Goal: Information Seeking & Learning: Learn about a topic

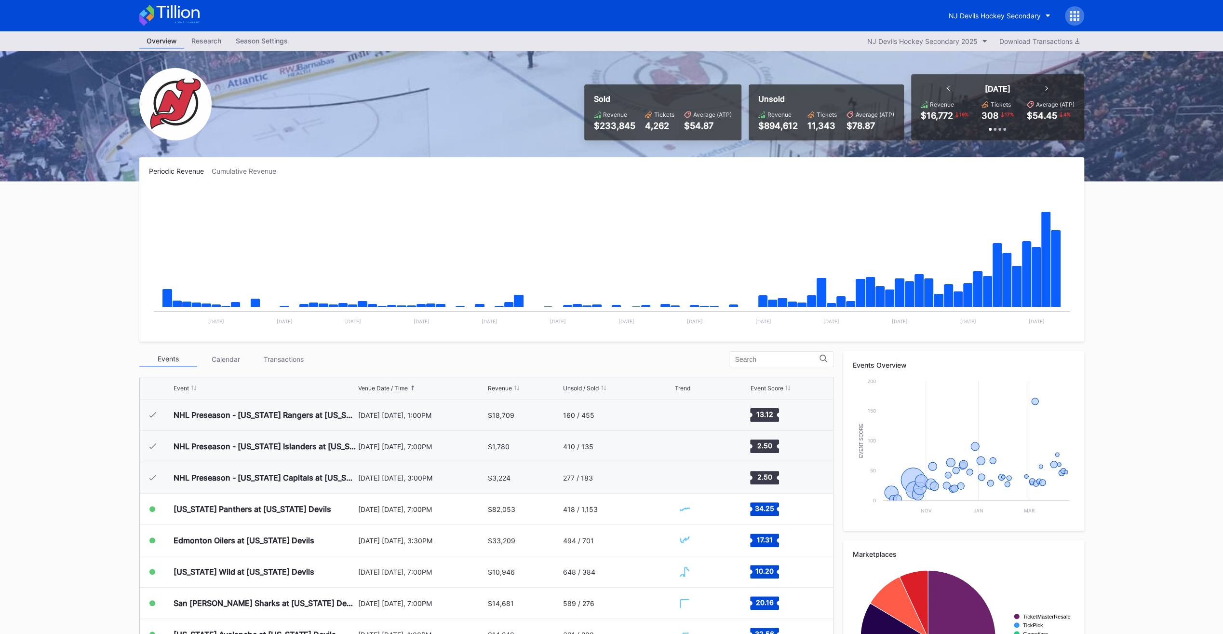
scroll to position [94, 0]
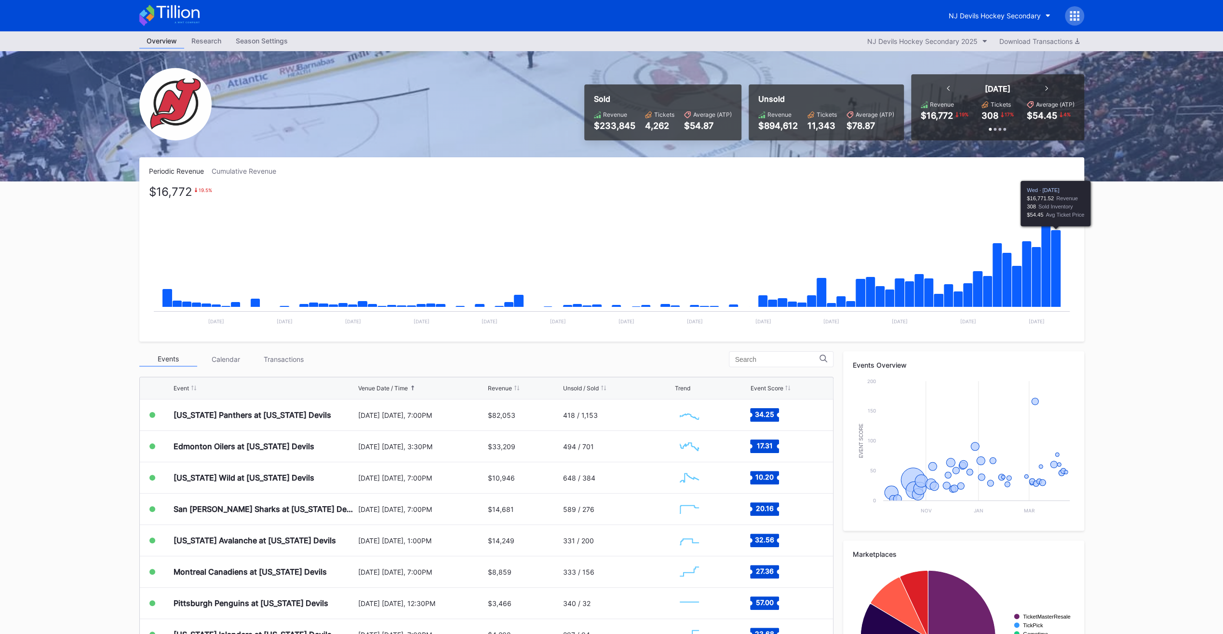
click at [1057, 284] on icon "Chart title" at bounding box center [1056, 268] width 10 height 77
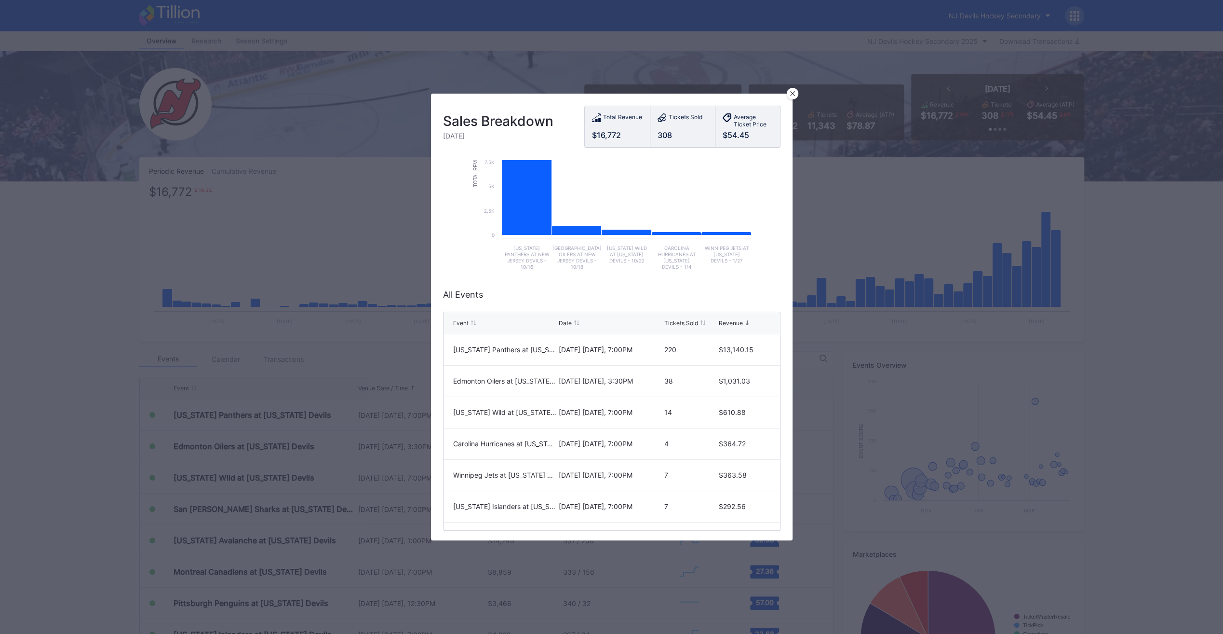
scroll to position [106, 0]
click at [792, 95] on icon at bounding box center [792, 93] width 5 height 5
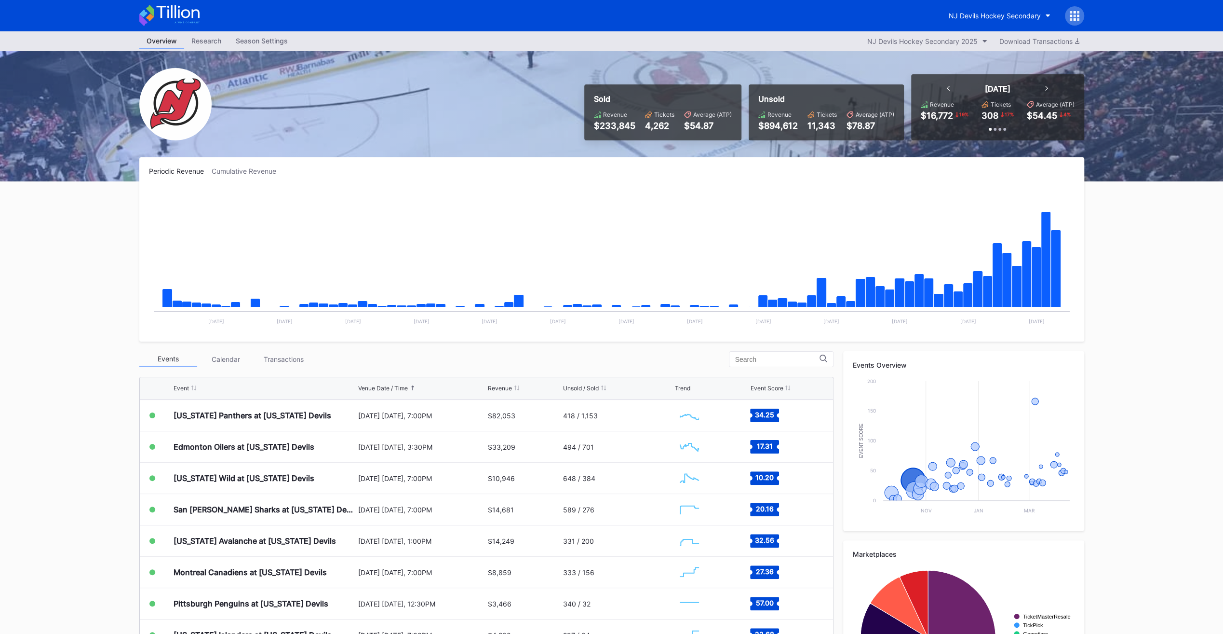
scroll to position [94, 0]
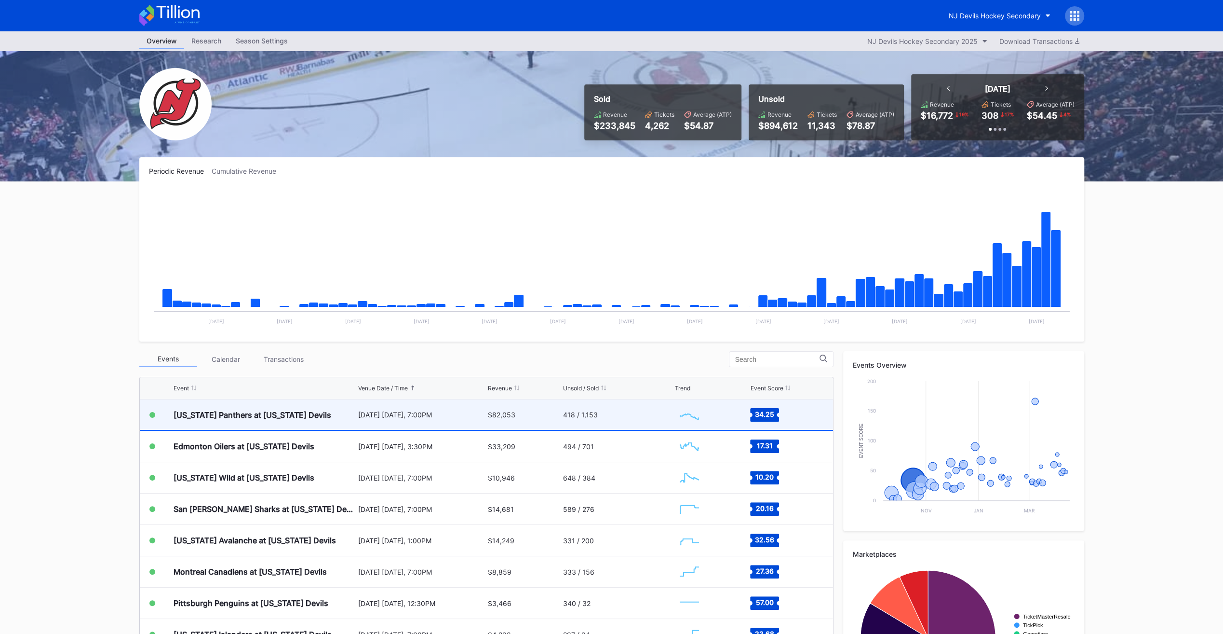
scroll to position [94, 0]
click at [434, 416] on div "[DATE] [DATE], 7:00PM" at bounding box center [422, 415] width 128 height 8
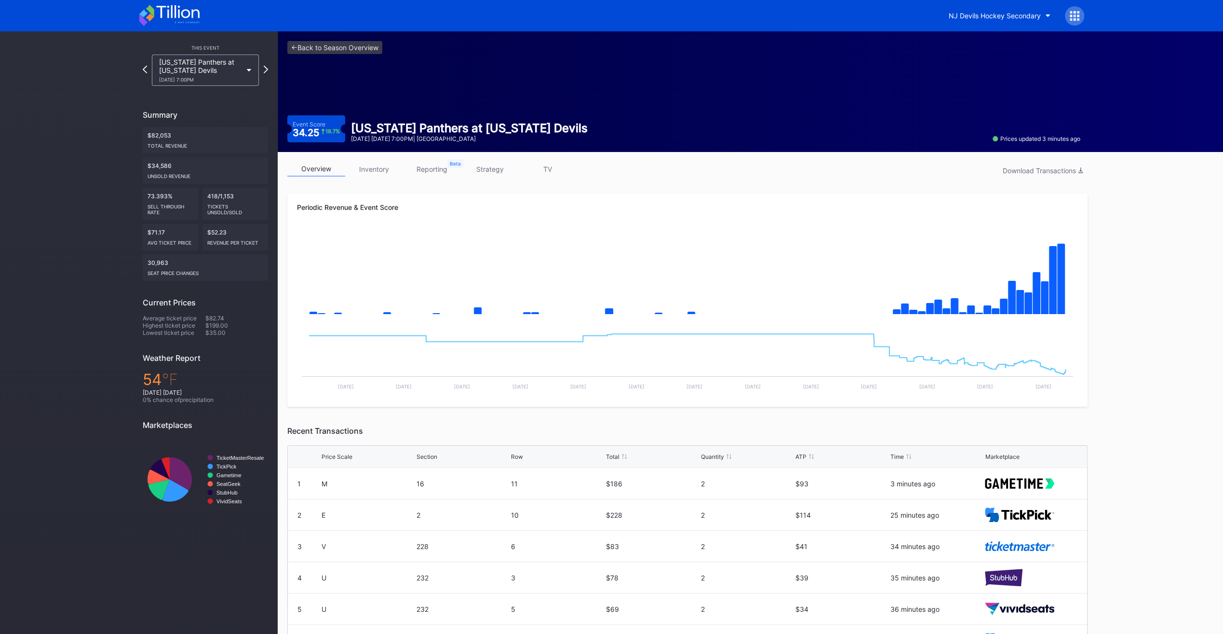
click at [375, 164] on link "inventory" at bounding box center [374, 169] width 58 height 15
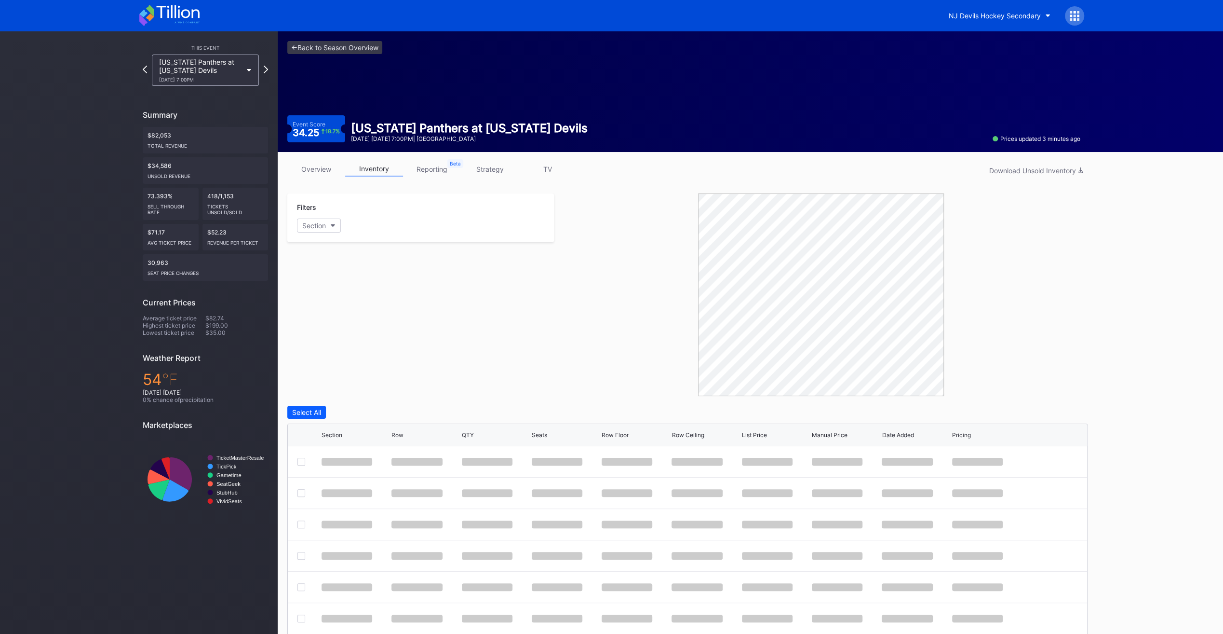
click at [499, 170] on link "strategy" at bounding box center [490, 169] width 58 height 15
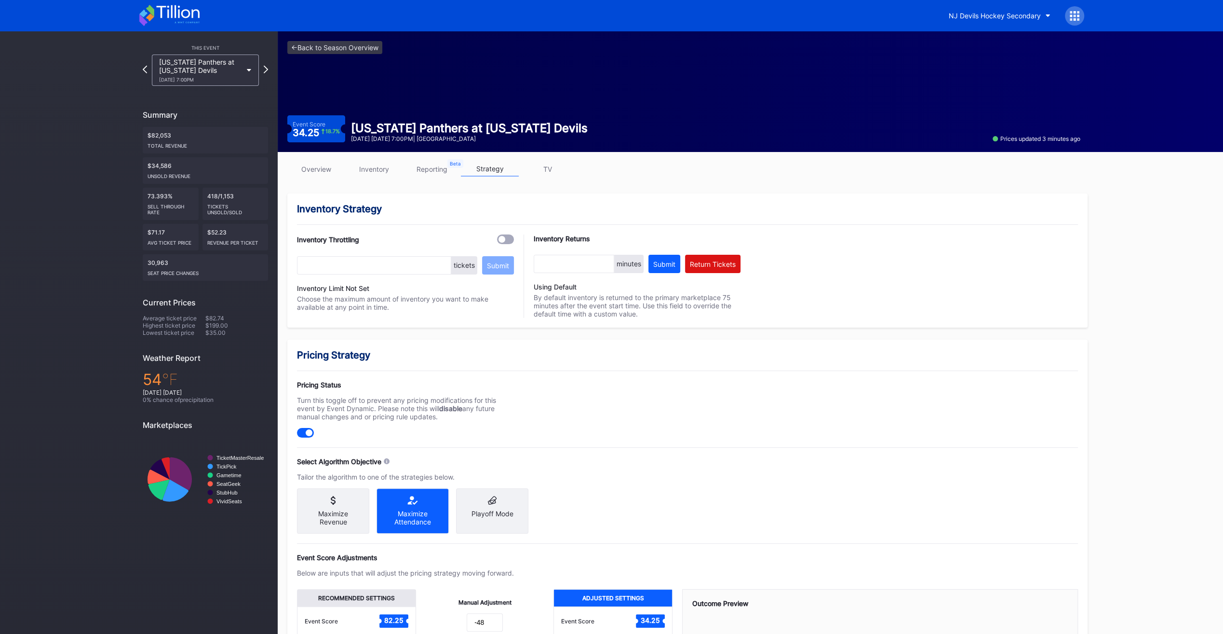
click at [372, 172] on link "inventory" at bounding box center [374, 169] width 58 height 15
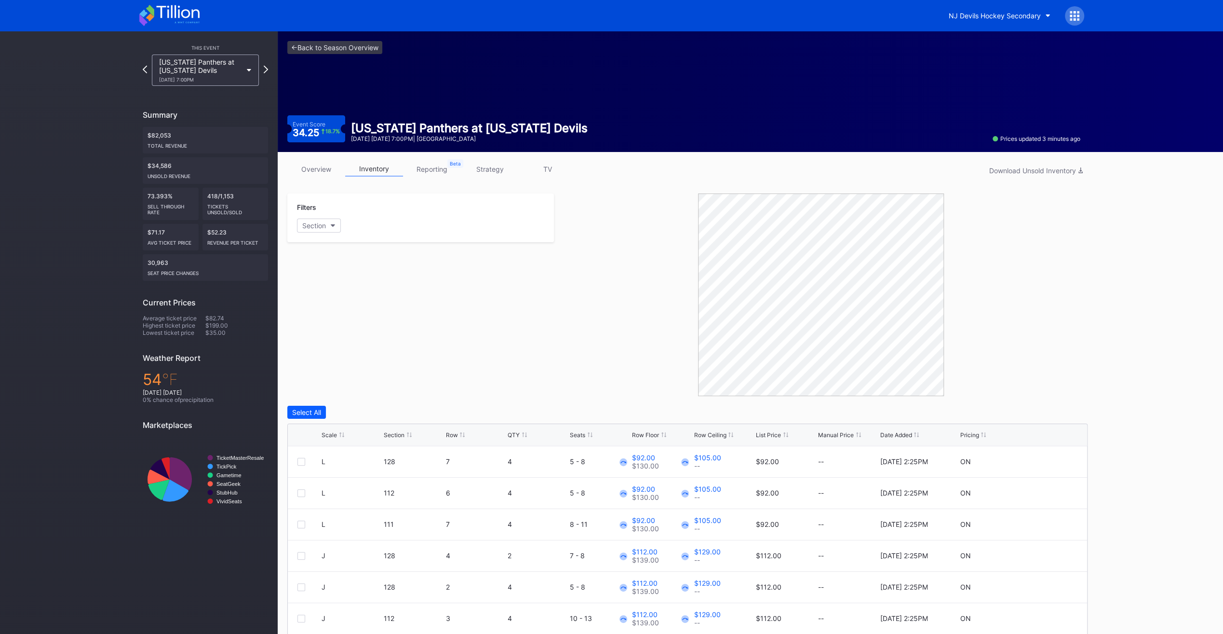
click at [776, 437] on div "List Price" at bounding box center [768, 434] width 25 height 7
click at [1045, 459] on icon at bounding box center [1048, 461] width 7 height 7
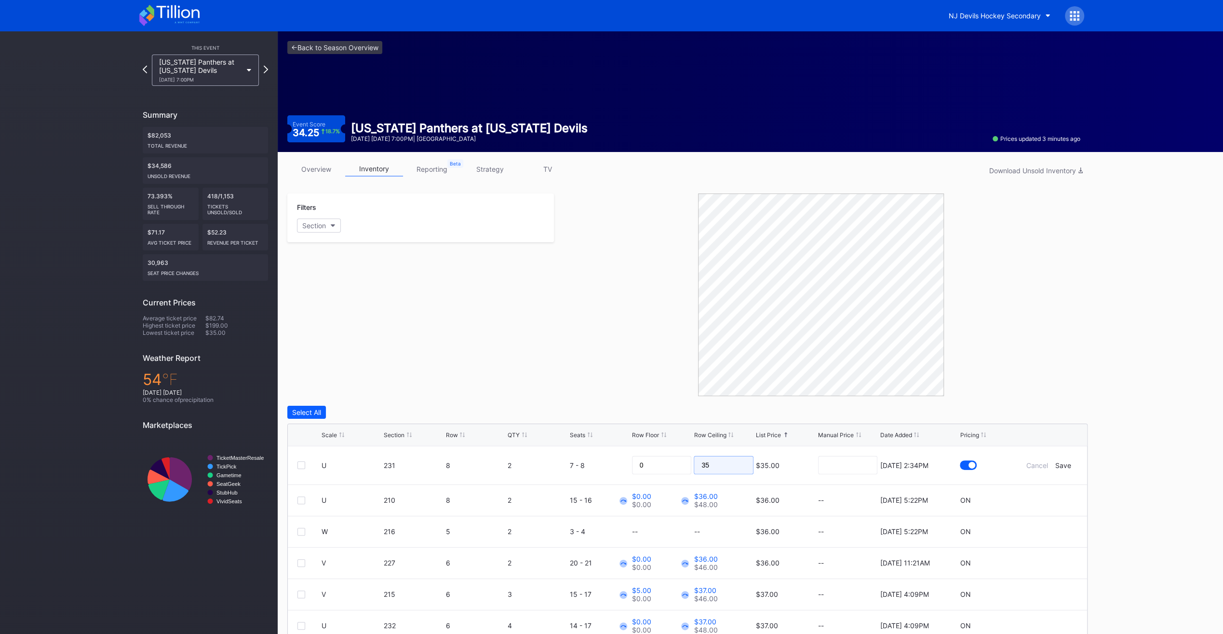
drag, startPoint x: 721, startPoint y: 468, endPoint x: 636, endPoint y: 435, distance: 91.3
click at [636, 435] on div "Scale Section Row QTY Seats Row Floor Row Ceiling List Price Manual Price Date …" at bounding box center [687, 556] width 800 height 267
type input "\"
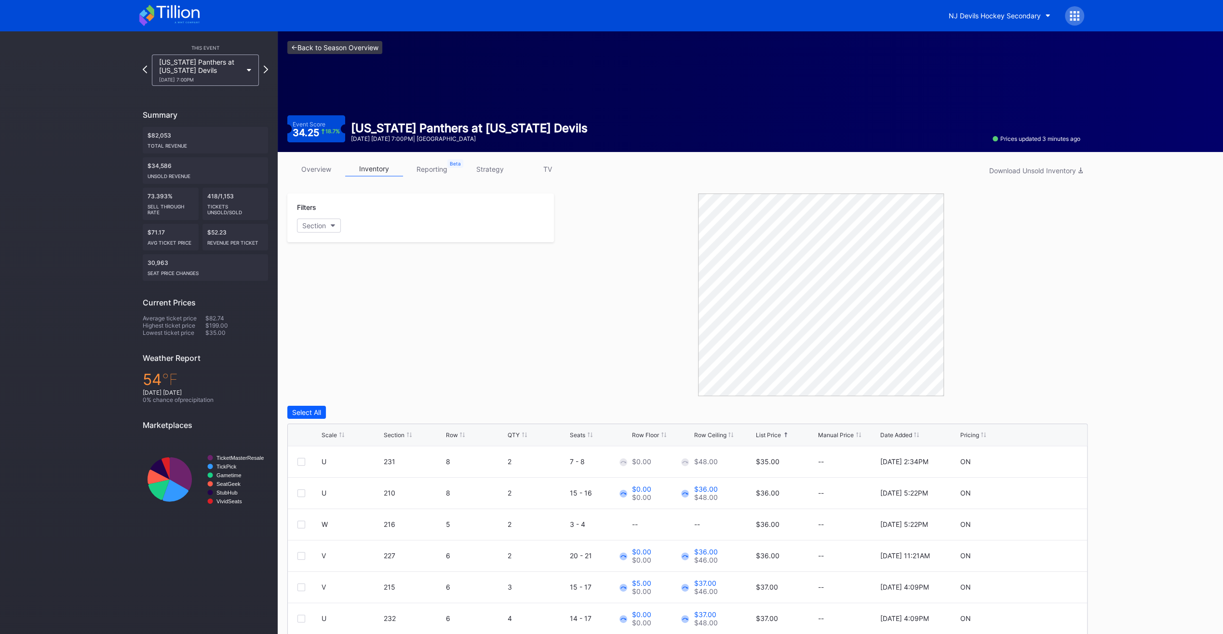
click at [353, 45] on link "<- Back to Season Overview" at bounding box center [334, 47] width 95 height 13
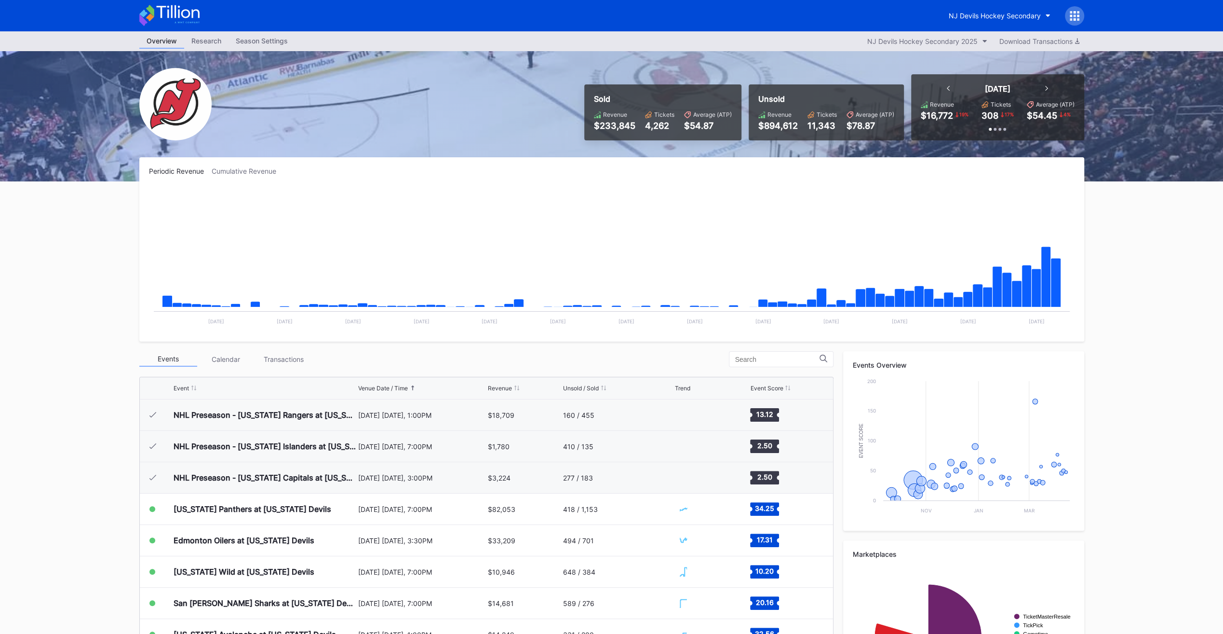
scroll to position [94, 0]
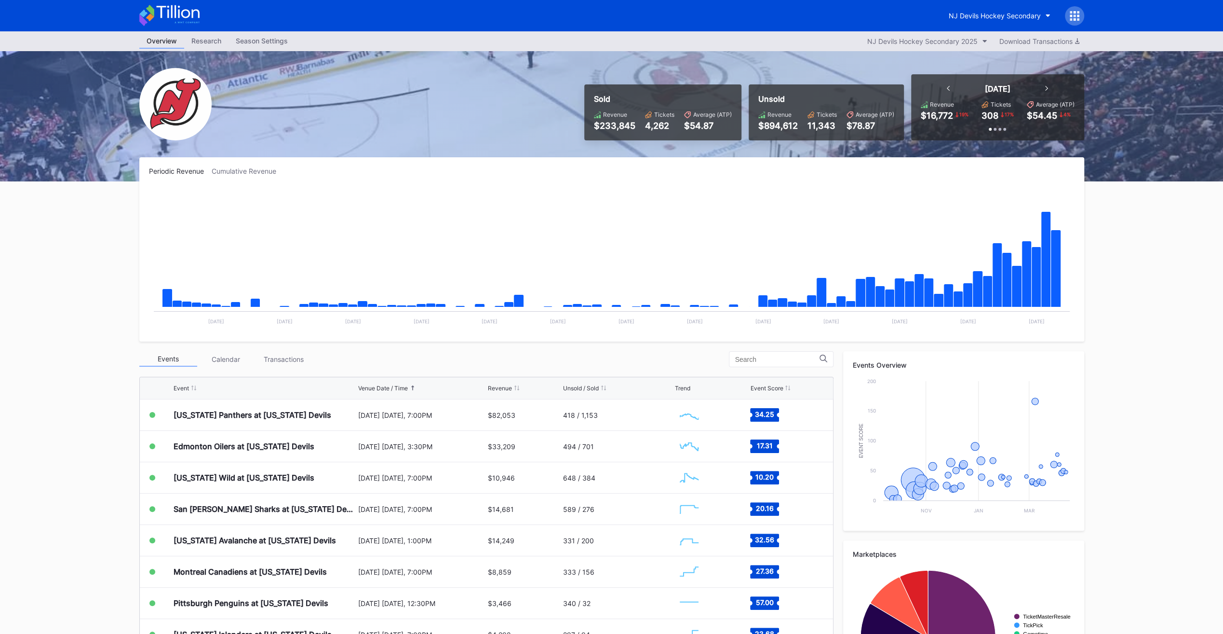
click at [289, 356] on div "Transactions" at bounding box center [284, 359] width 58 height 15
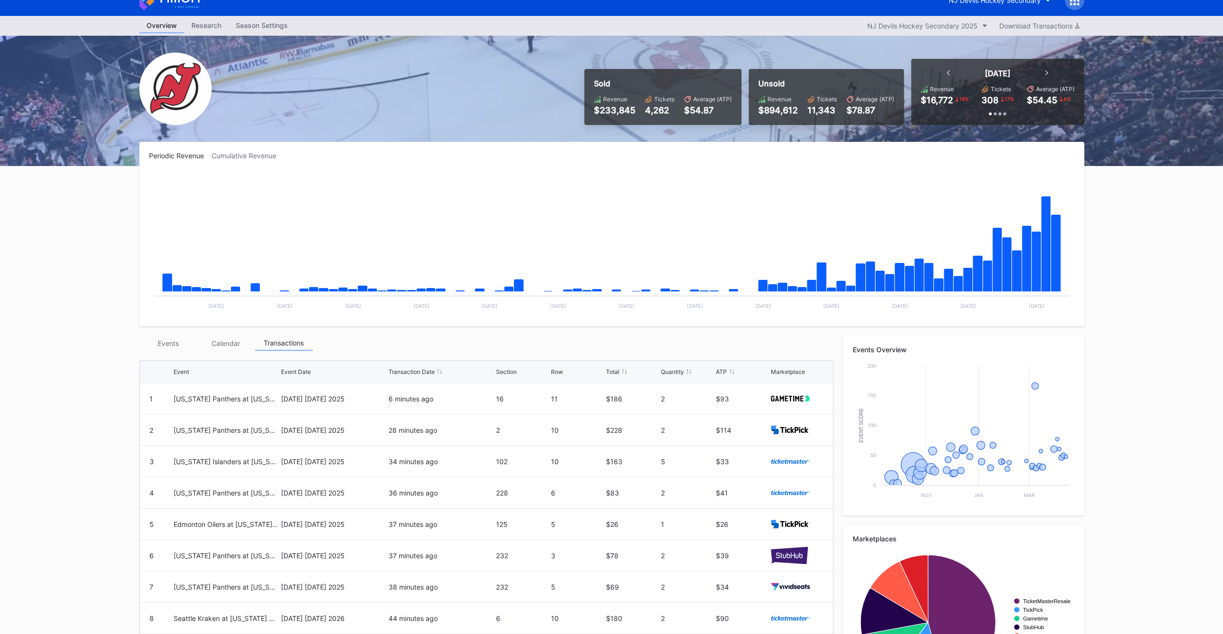
scroll to position [16, 0]
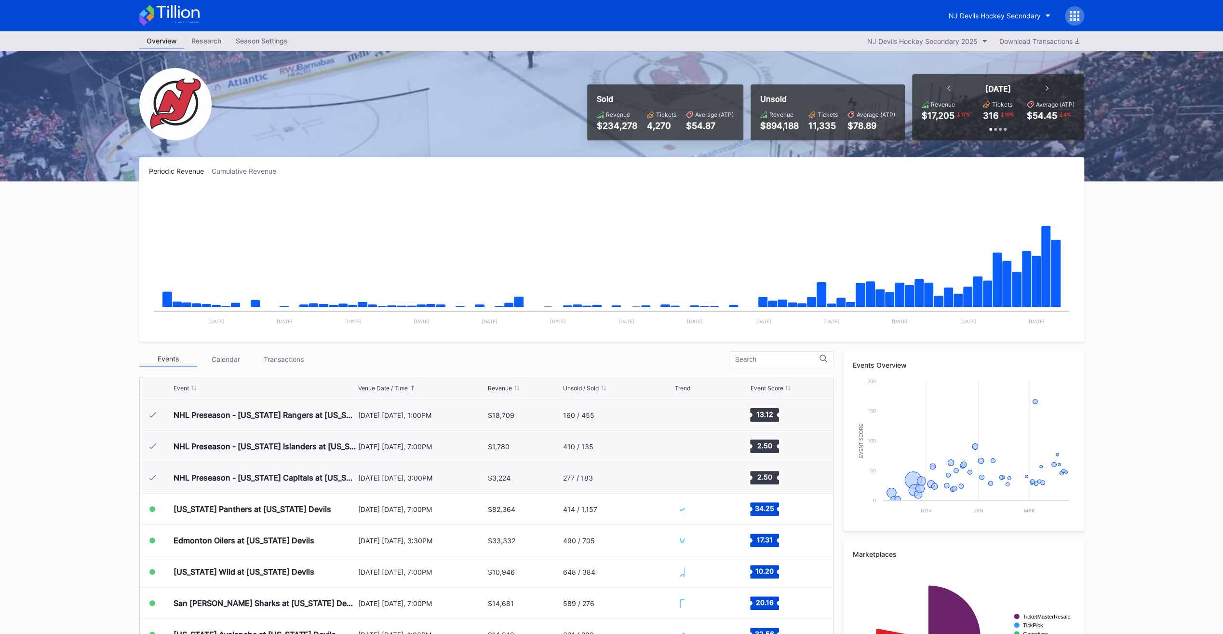
scroll to position [94, 0]
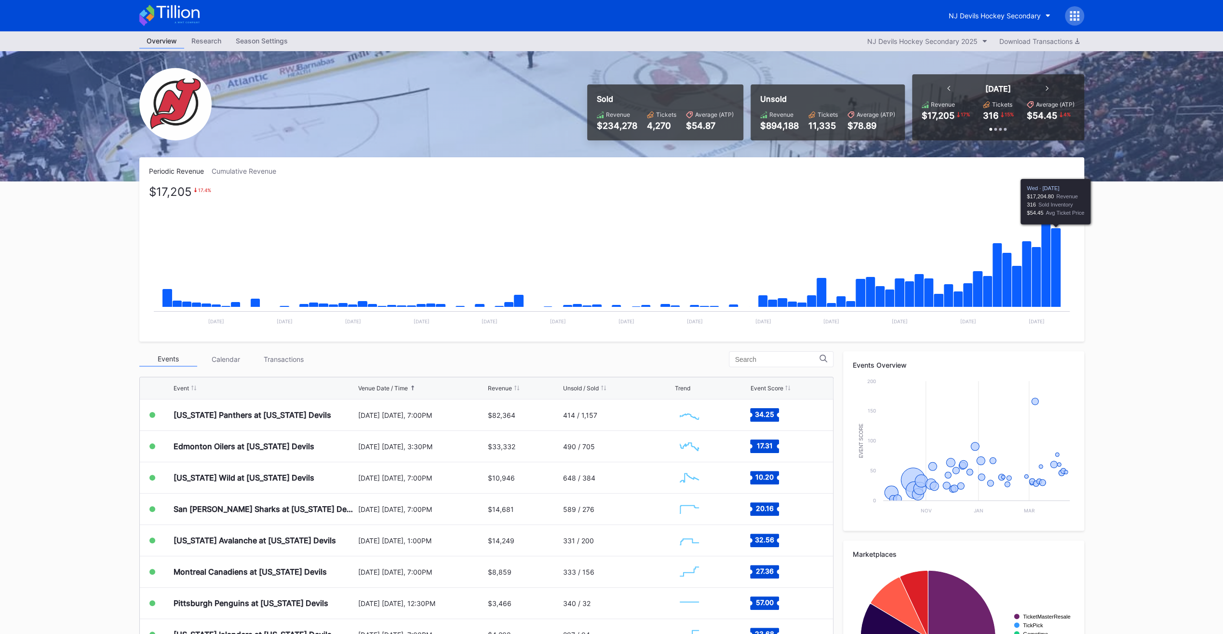
click at [1053, 264] on icon "Chart title" at bounding box center [1056, 267] width 10 height 79
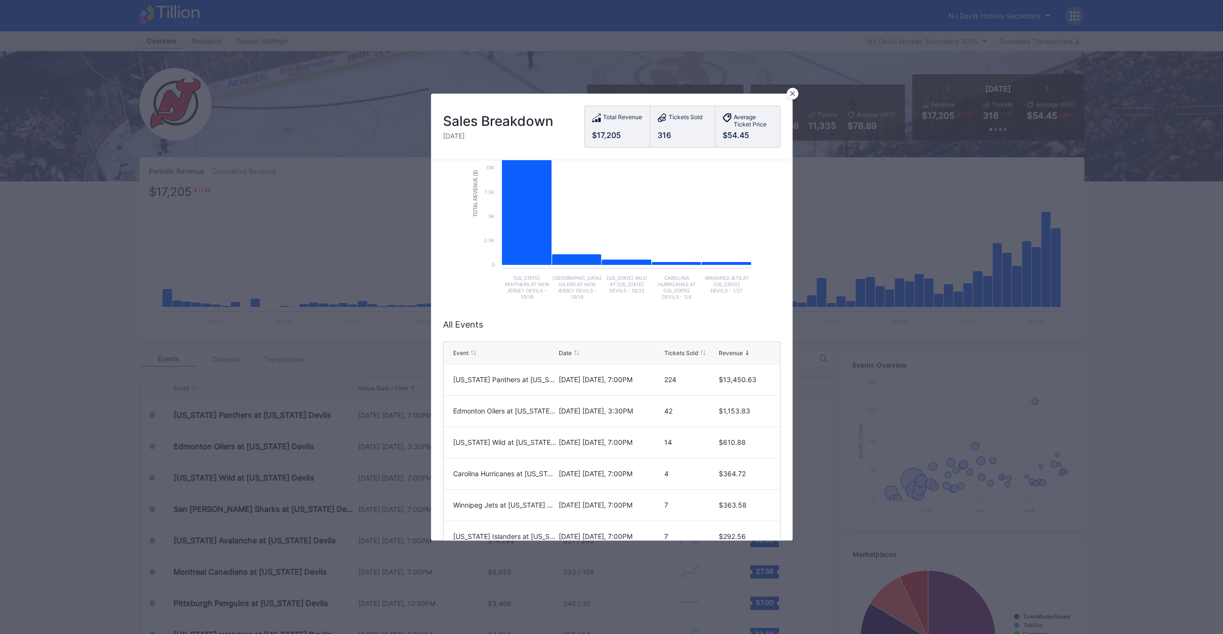
scroll to position [76, 0]
click at [793, 94] on icon at bounding box center [792, 93] width 5 height 5
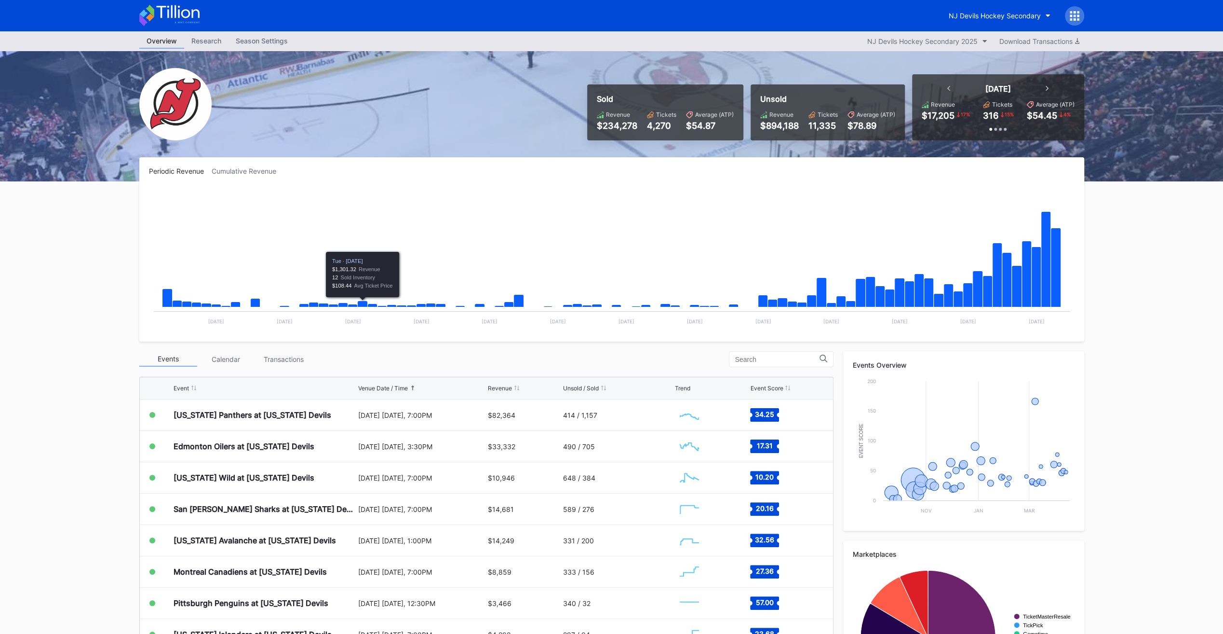
click at [281, 361] on div "Transactions" at bounding box center [284, 359] width 58 height 15
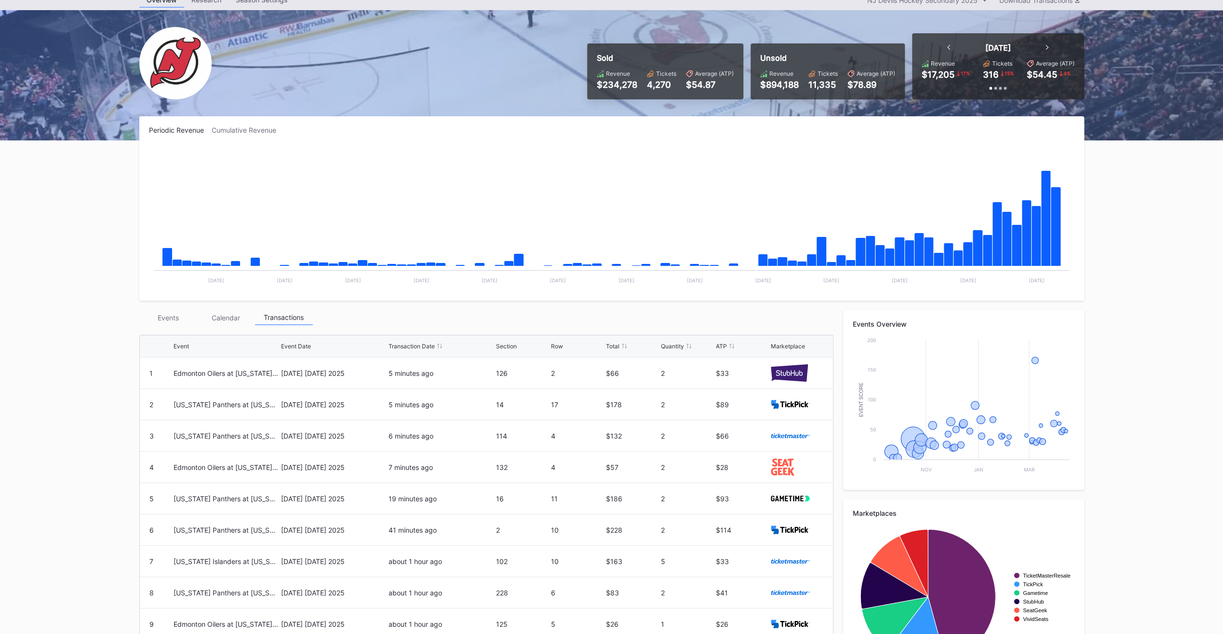
scroll to position [37, 0]
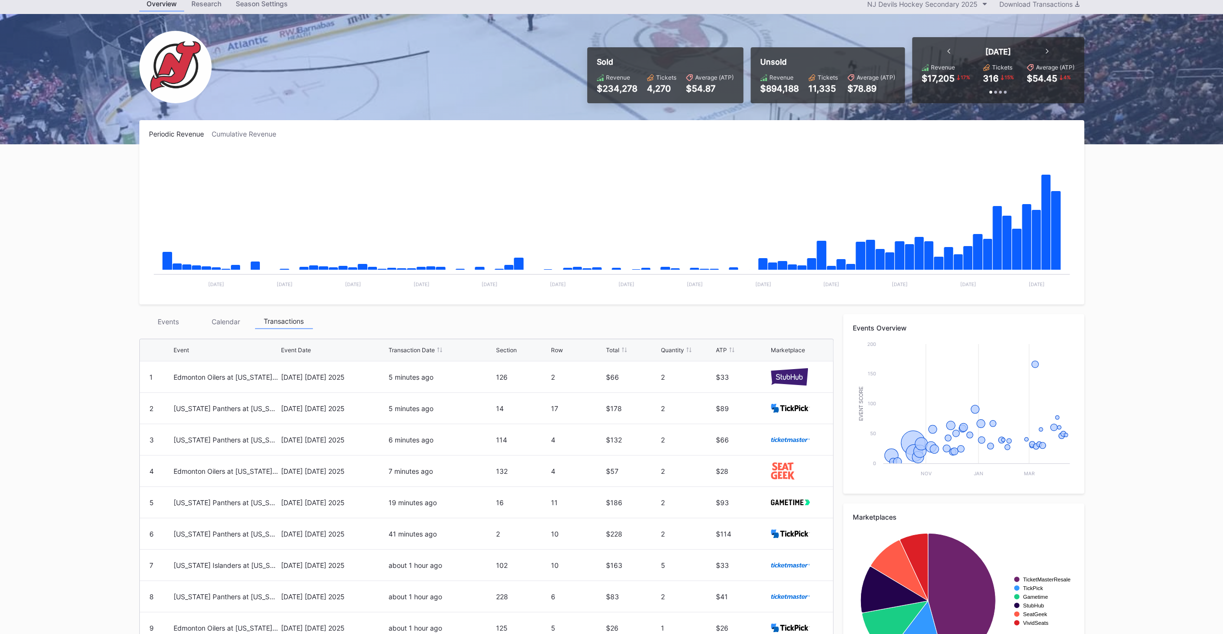
click at [171, 324] on div "Events" at bounding box center [168, 321] width 58 height 15
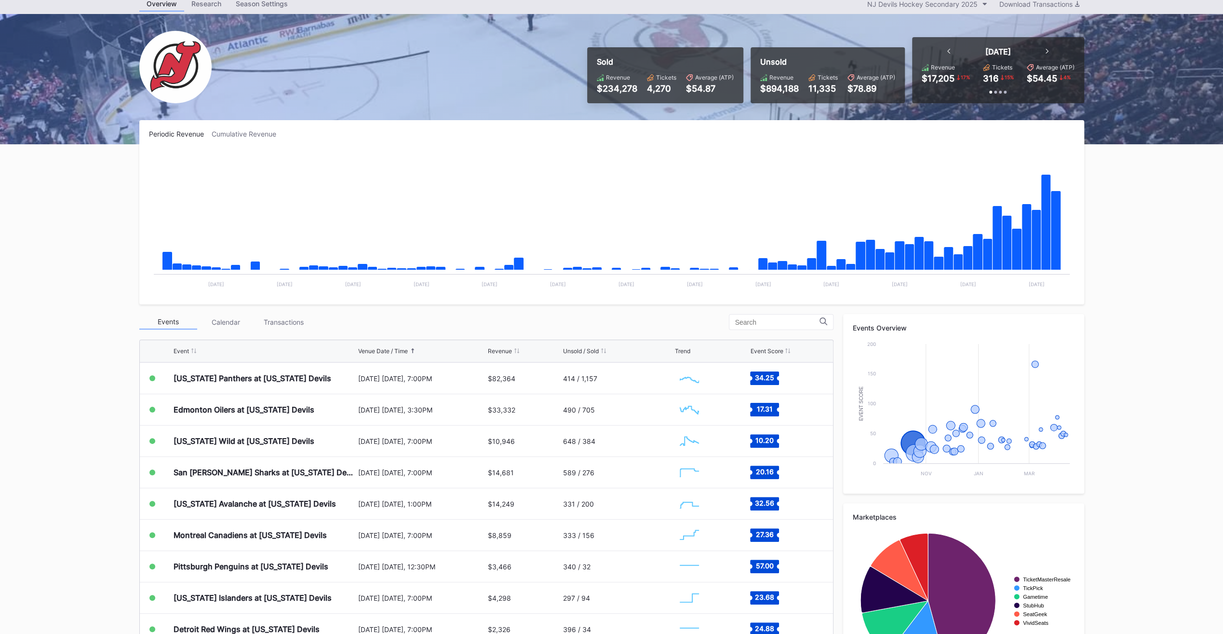
scroll to position [94, 0]
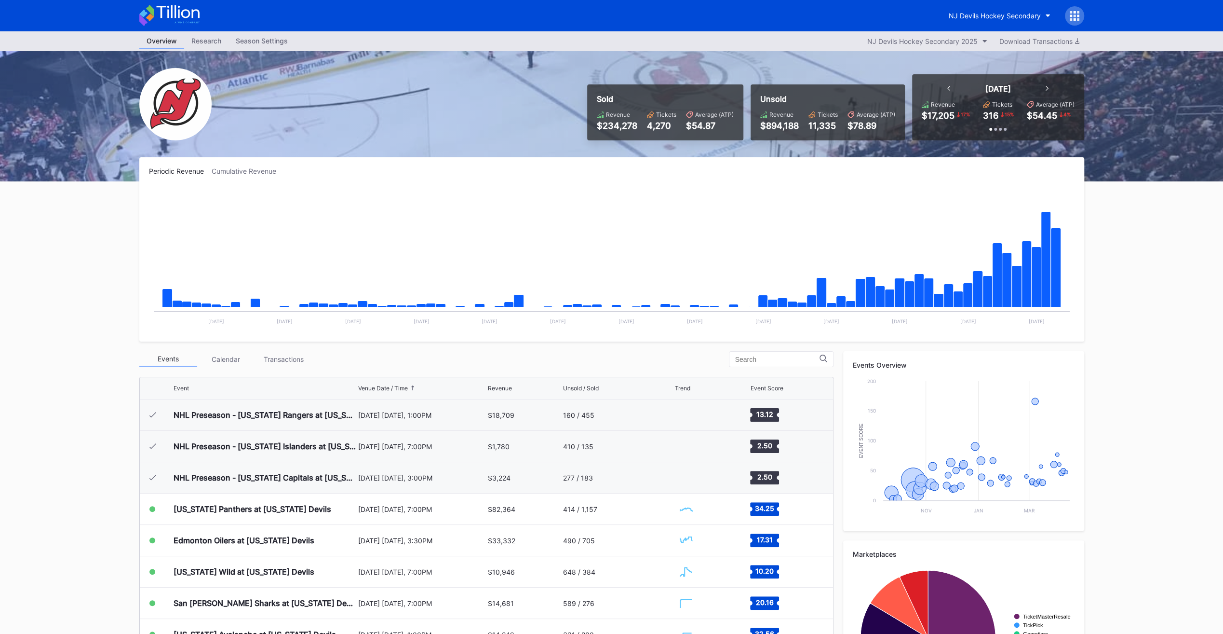
scroll to position [94, 0]
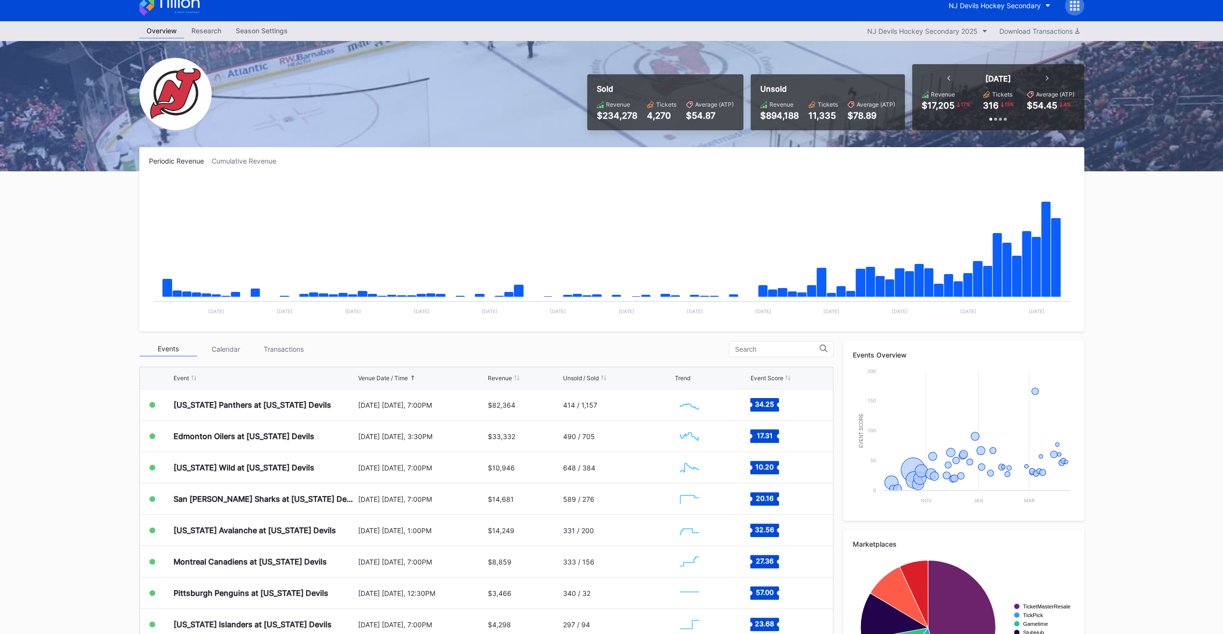
scroll to position [14, 0]
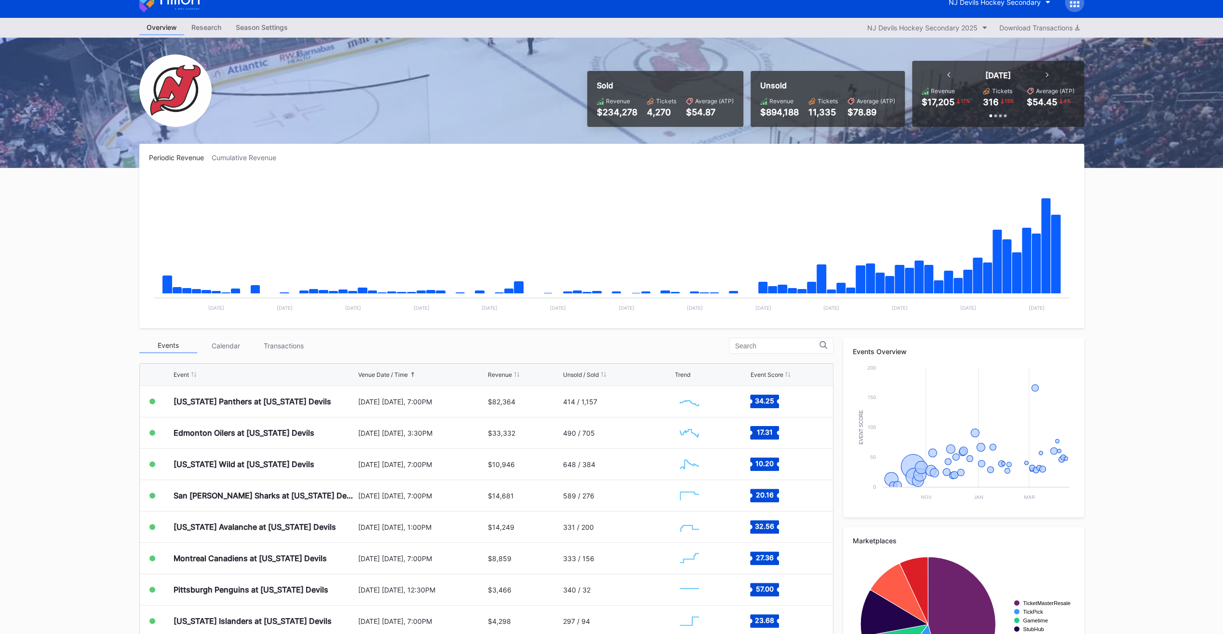
click at [284, 342] on div "Transactions" at bounding box center [284, 345] width 58 height 15
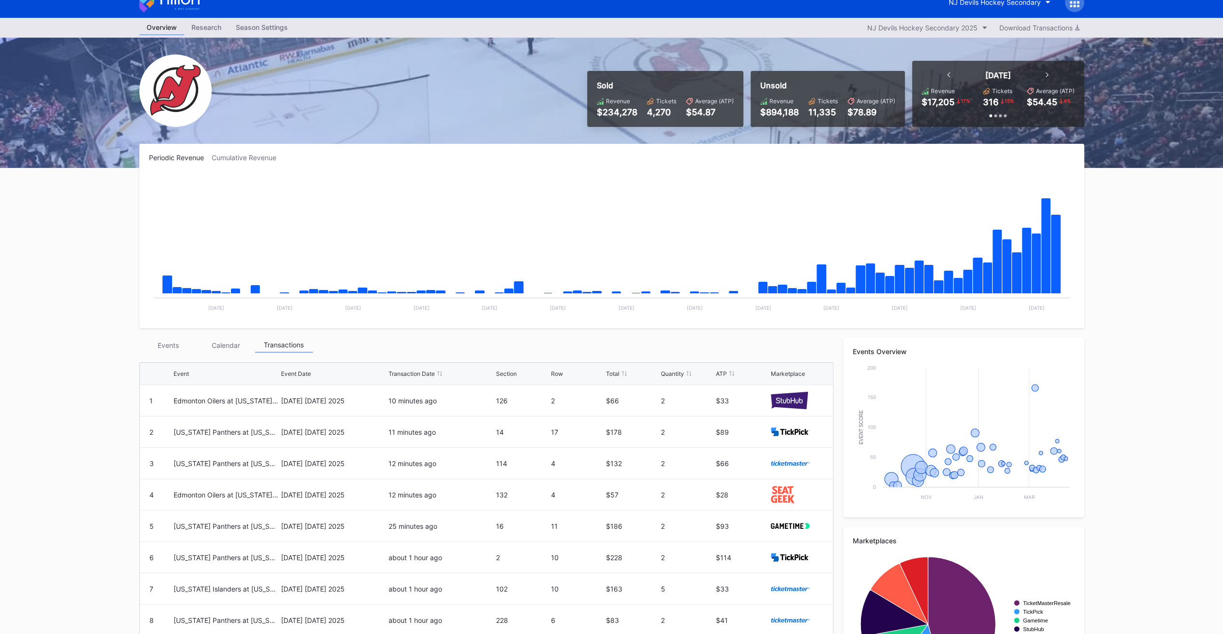
click at [166, 344] on div "Events" at bounding box center [168, 345] width 58 height 15
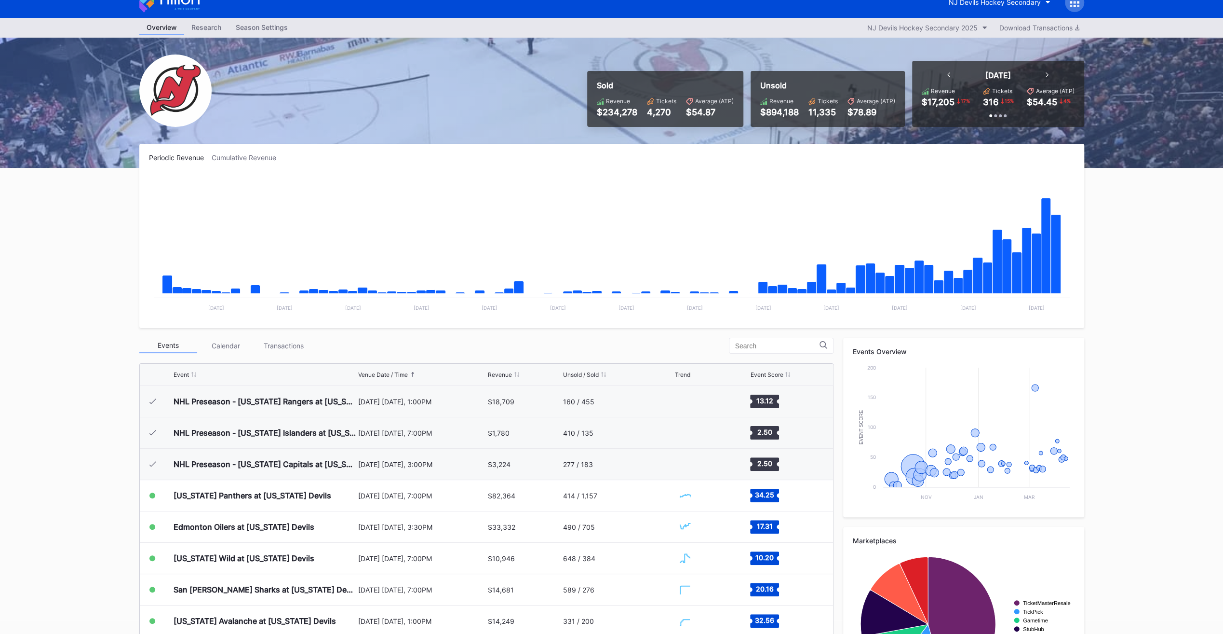
scroll to position [94, 0]
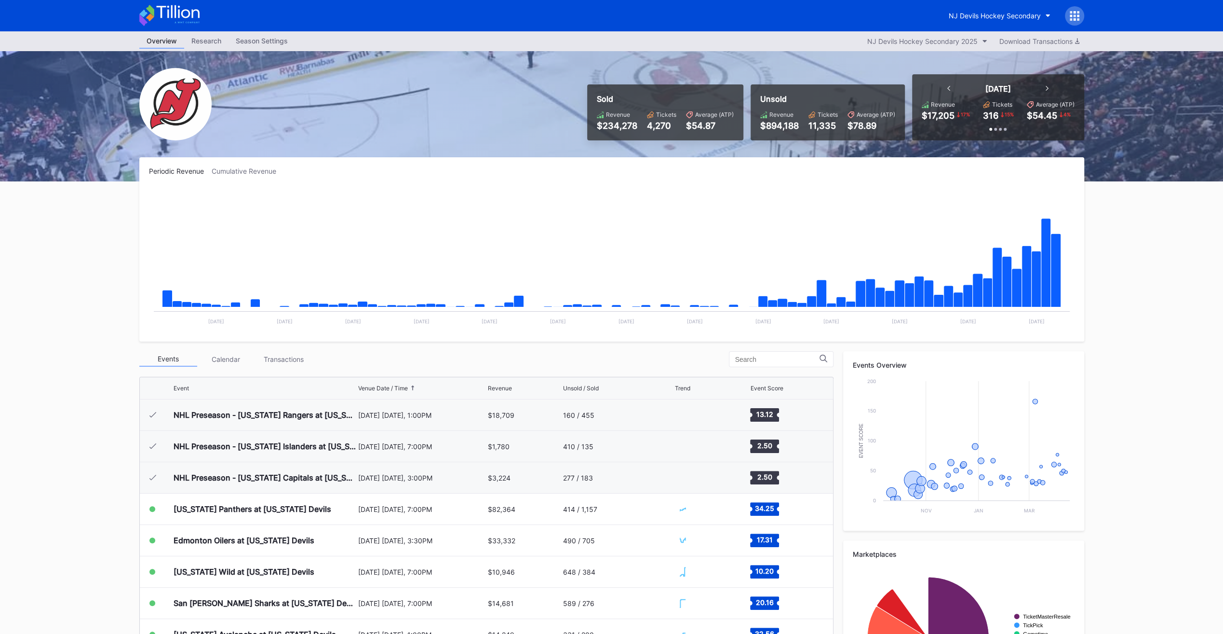
scroll to position [94, 0]
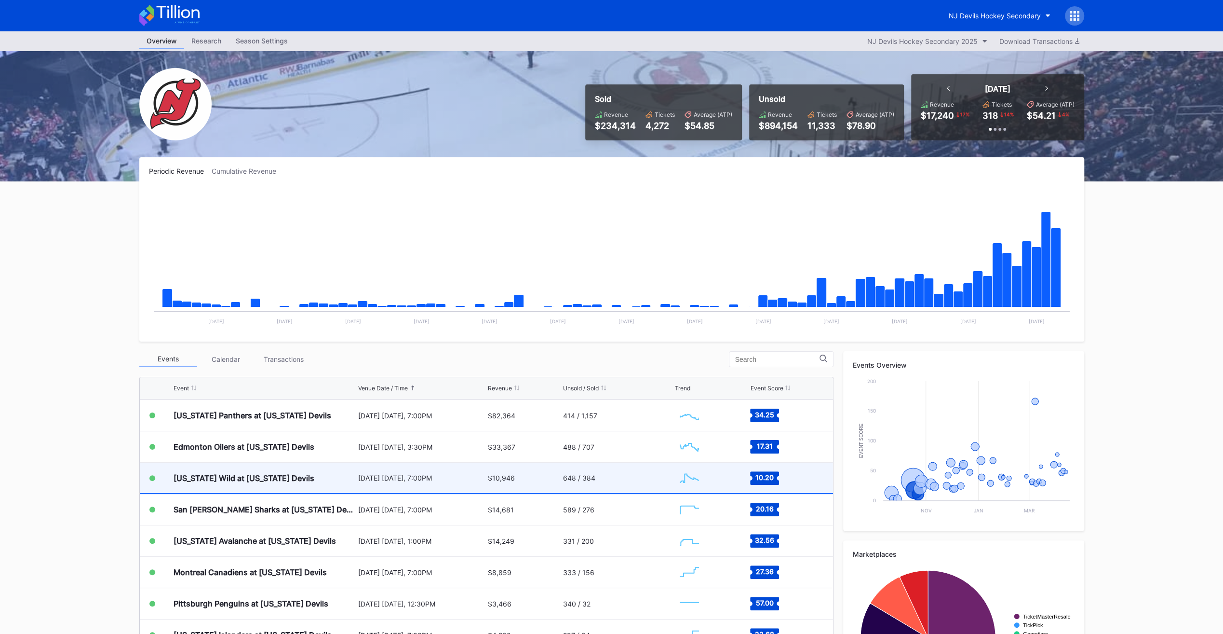
scroll to position [94, 0]
click at [546, 481] on div "$10,946" at bounding box center [524, 477] width 73 height 30
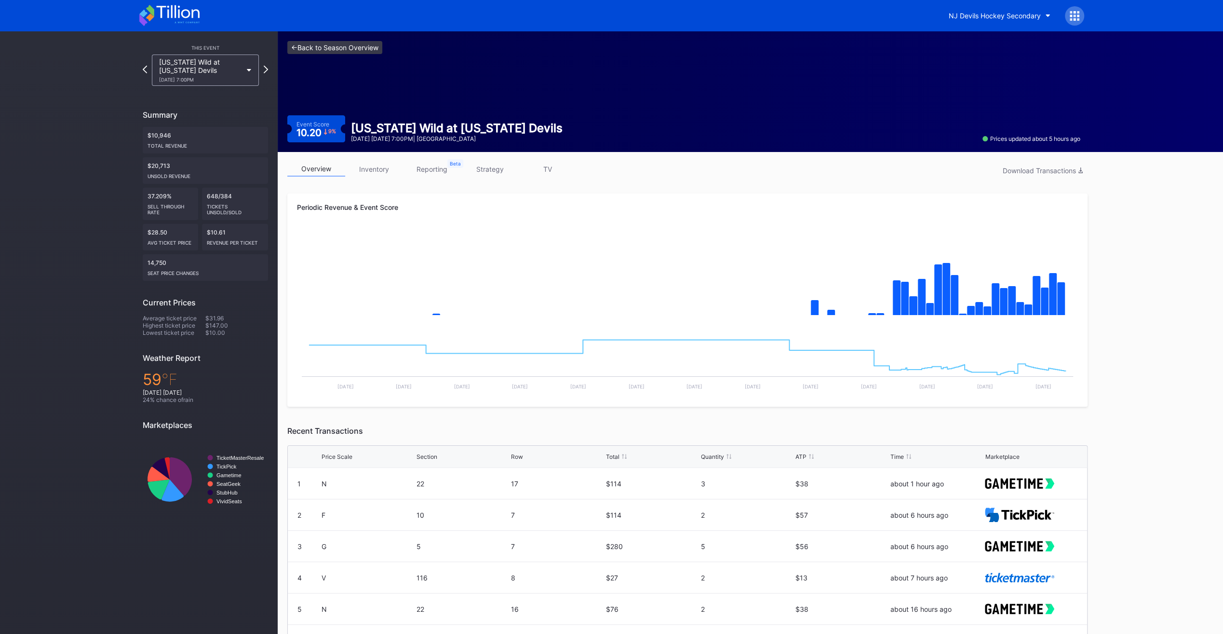
click at [358, 46] on link "<- Back to Season Overview" at bounding box center [334, 47] width 95 height 13
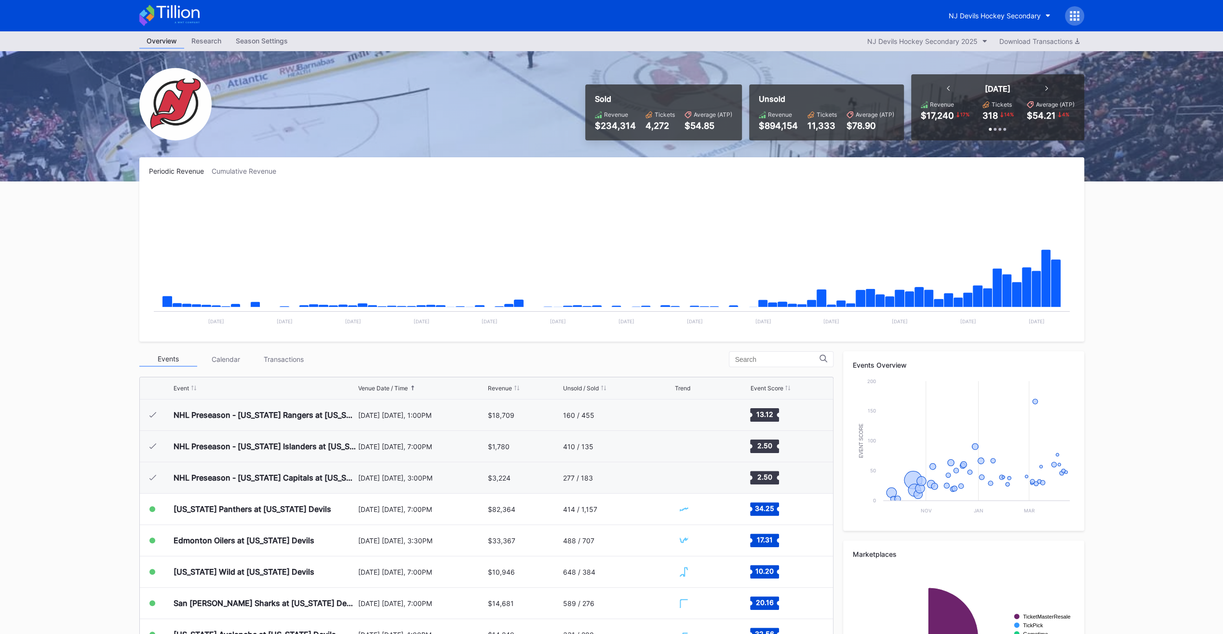
scroll to position [94, 0]
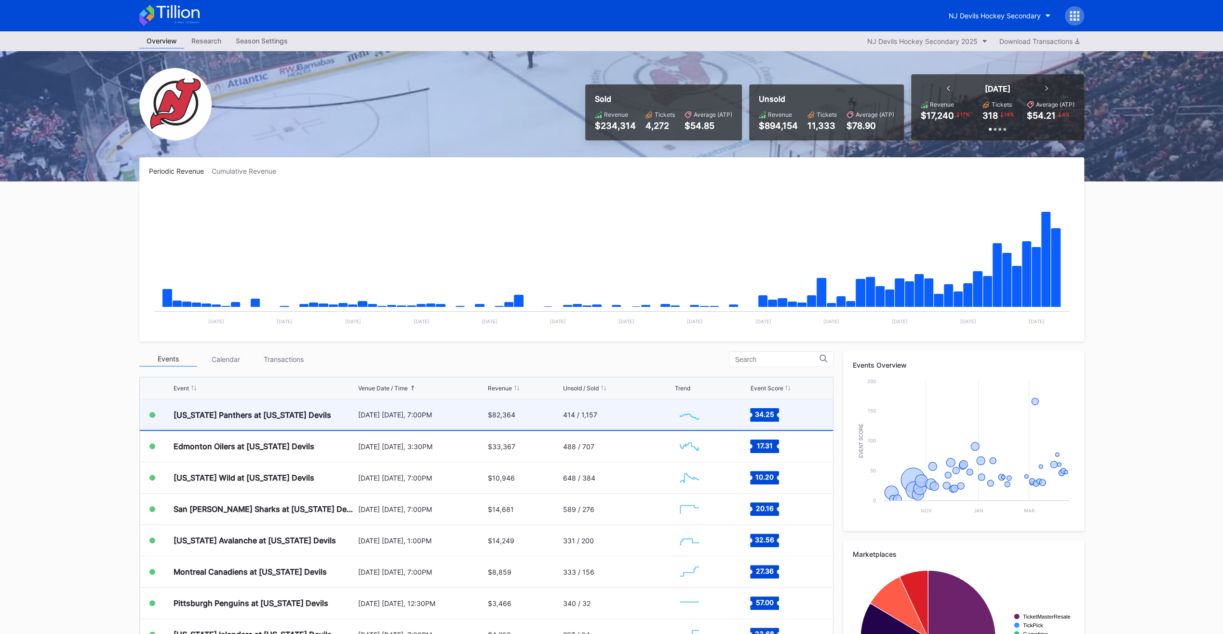
scroll to position [94, 0]
click at [312, 420] on div "[US_STATE] Panthers at [US_STATE] Devils" at bounding box center [265, 415] width 182 height 30
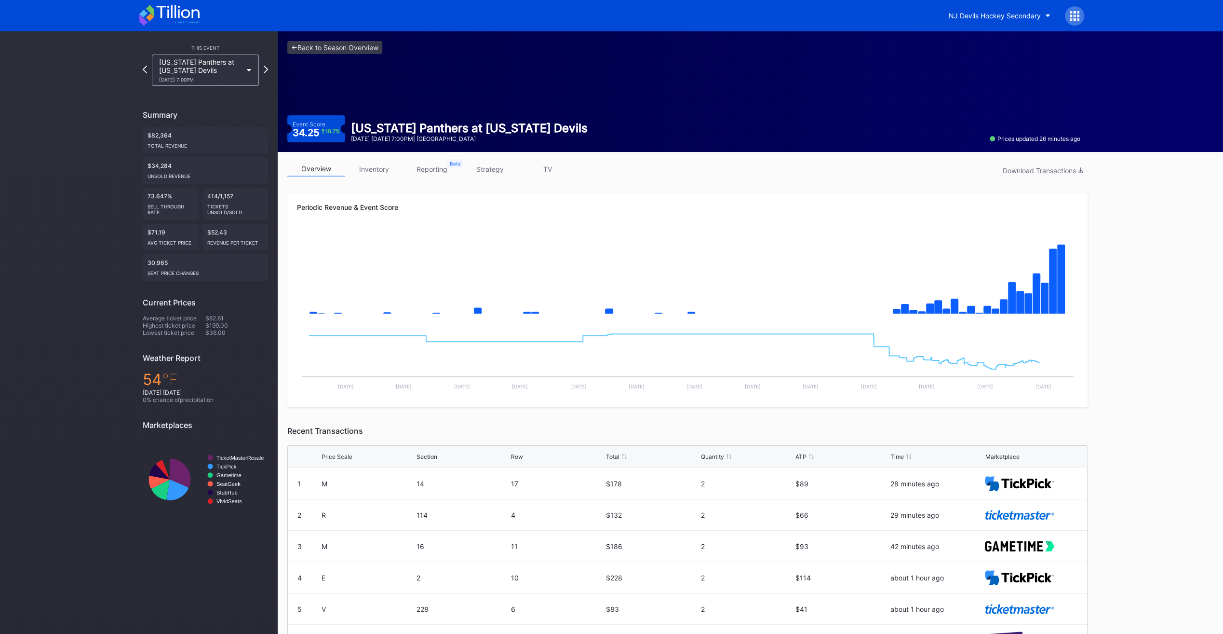
click at [378, 173] on link "inventory" at bounding box center [374, 169] width 58 height 15
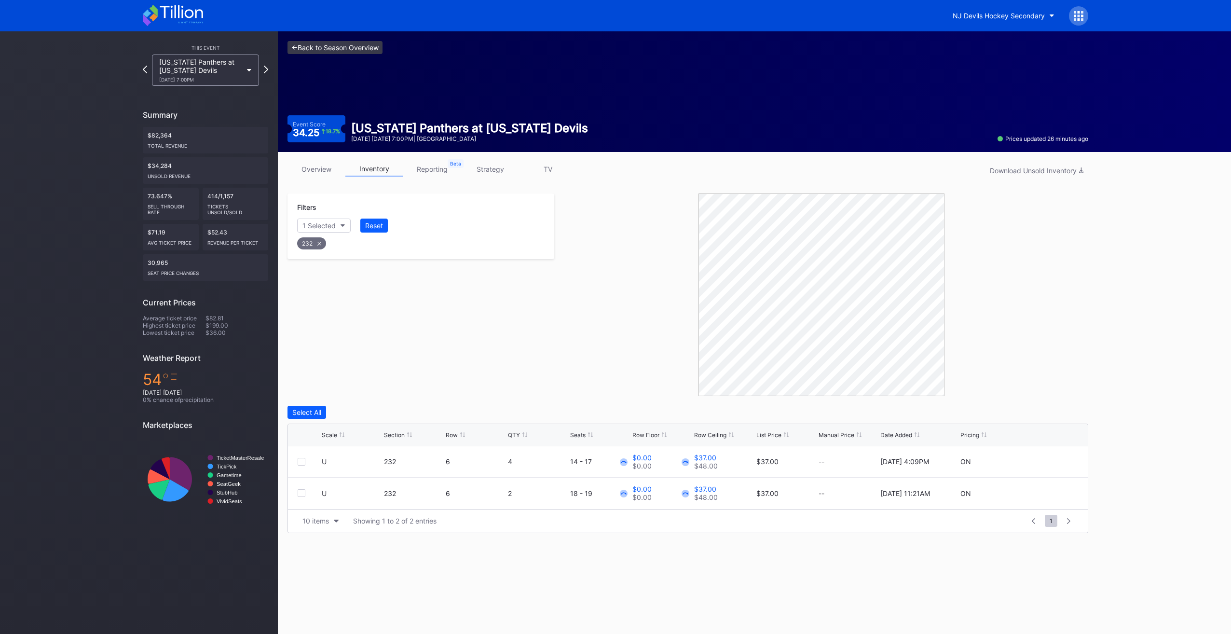
click at [332, 46] on link "<- Back to Season Overview" at bounding box center [334, 47] width 95 height 13
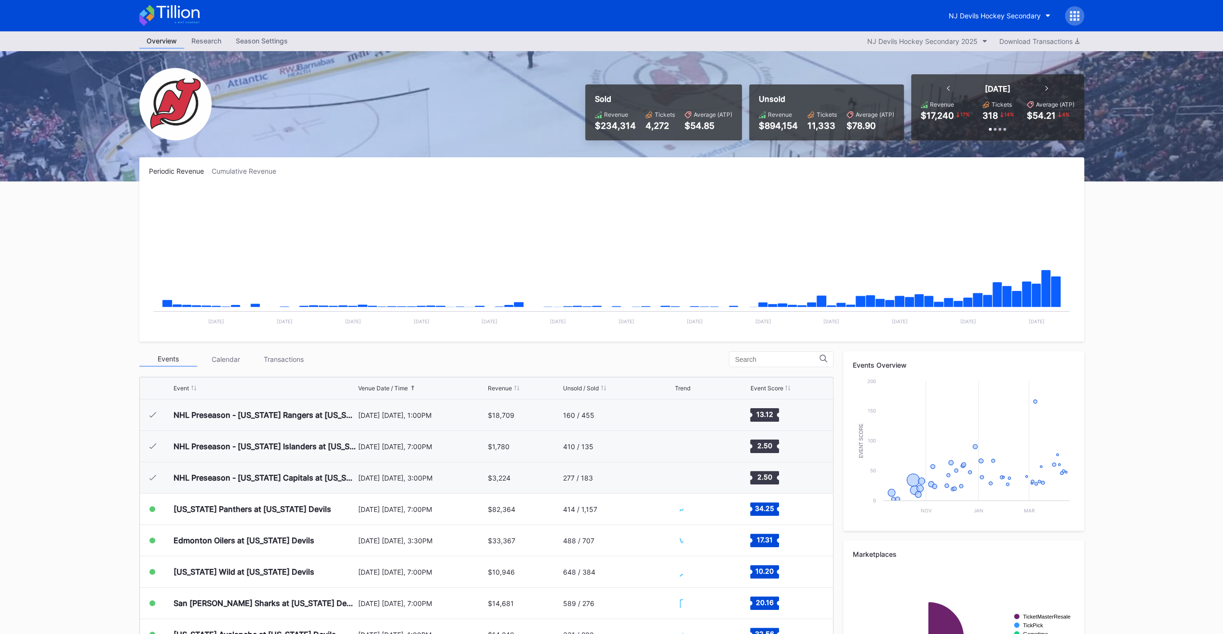
scroll to position [94, 0]
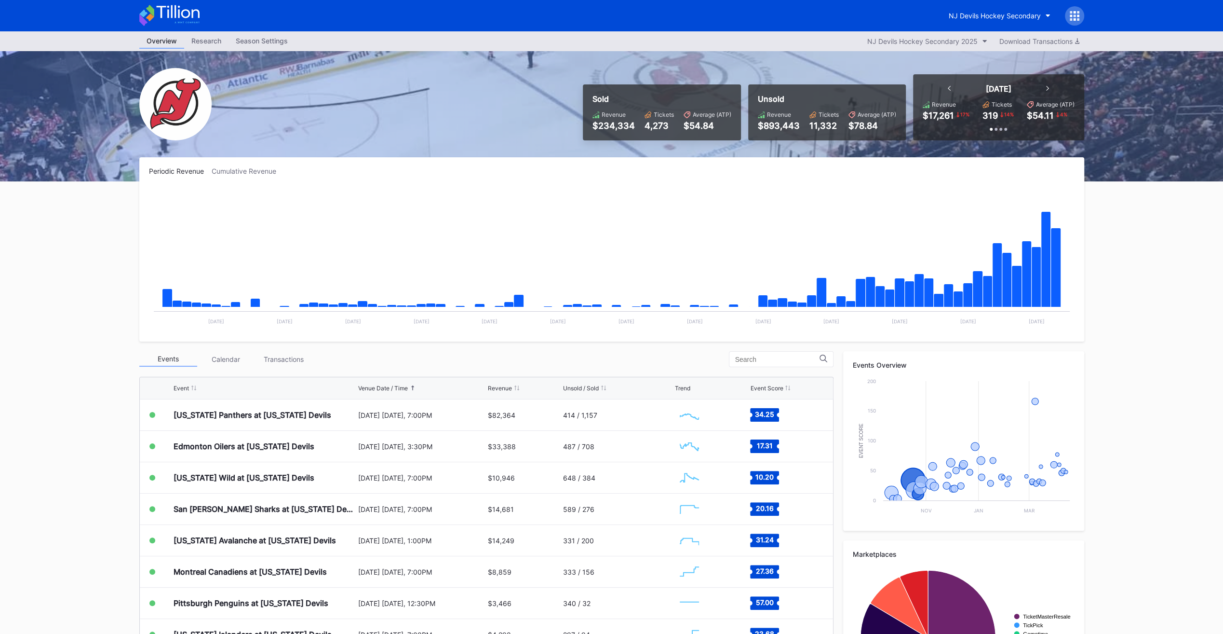
scroll to position [94, 0]
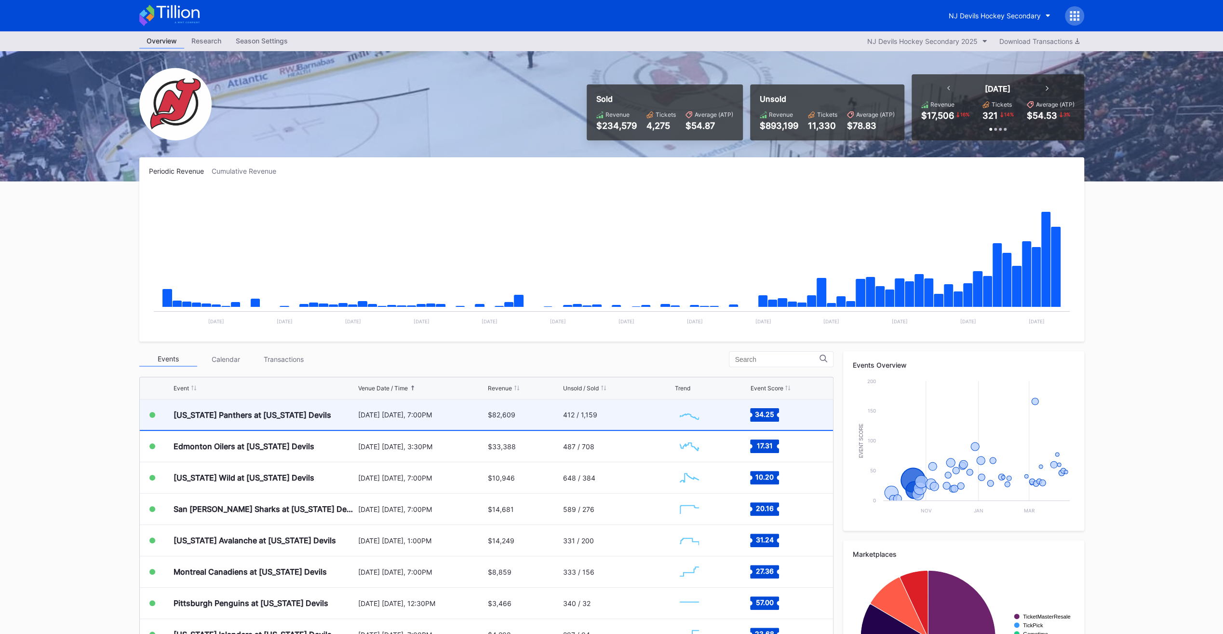
click at [338, 418] on div "[US_STATE] Panthers at [US_STATE] Devils" at bounding box center [265, 414] width 182 height 30
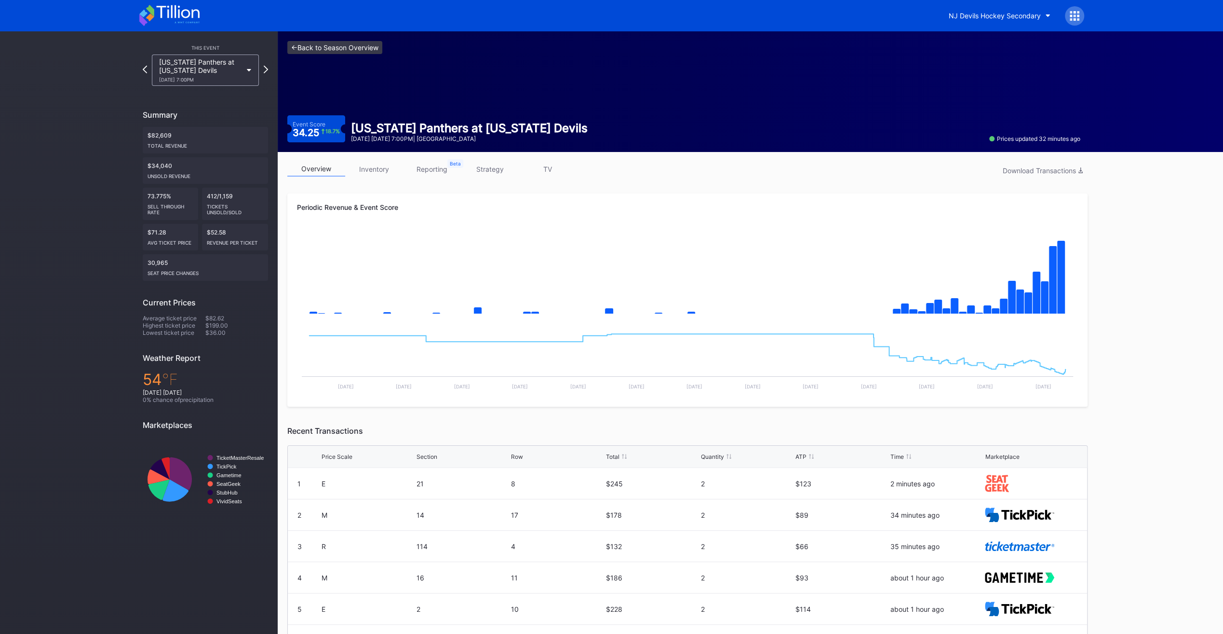
click at [340, 50] on link "<- Back to Season Overview" at bounding box center [334, 47] width 95 height 13
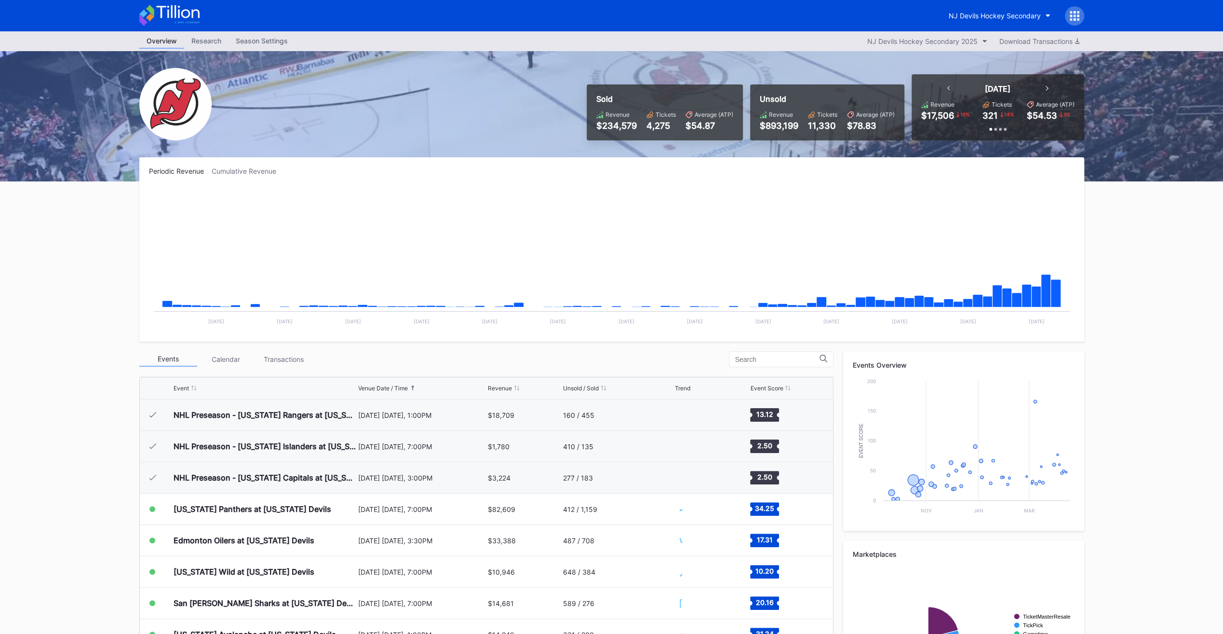
scroll to position [94, 0]
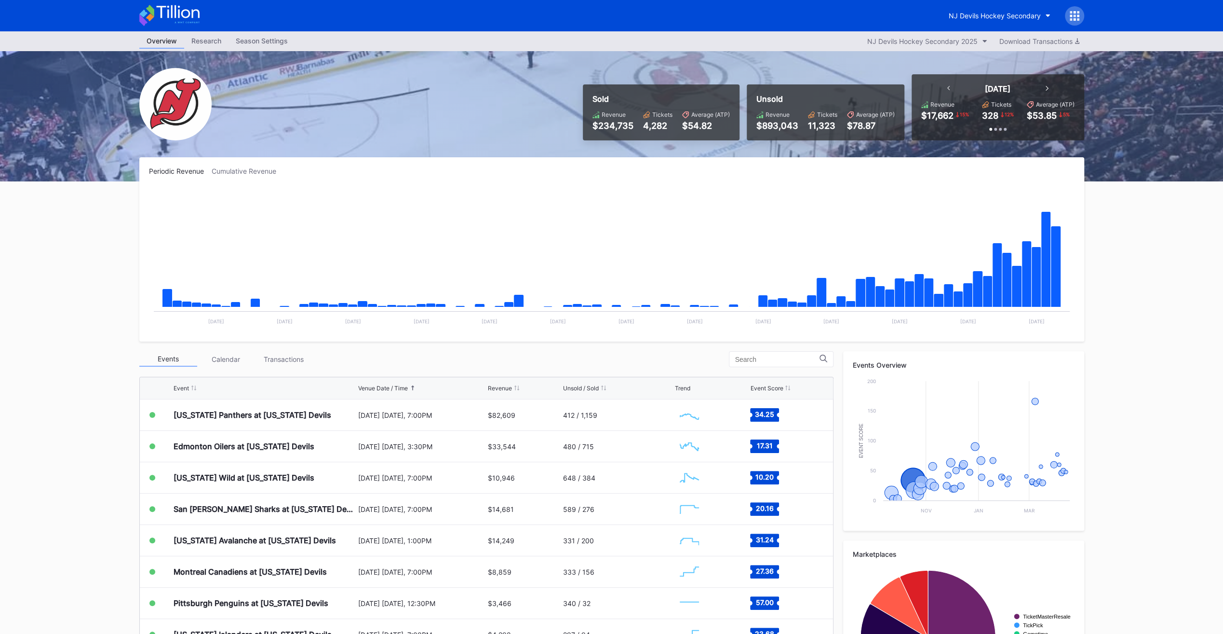
scroll to position [94, 0]
click at [298, 360] on div "Transactions" at bounding box center [284, 359] width 58 height 15
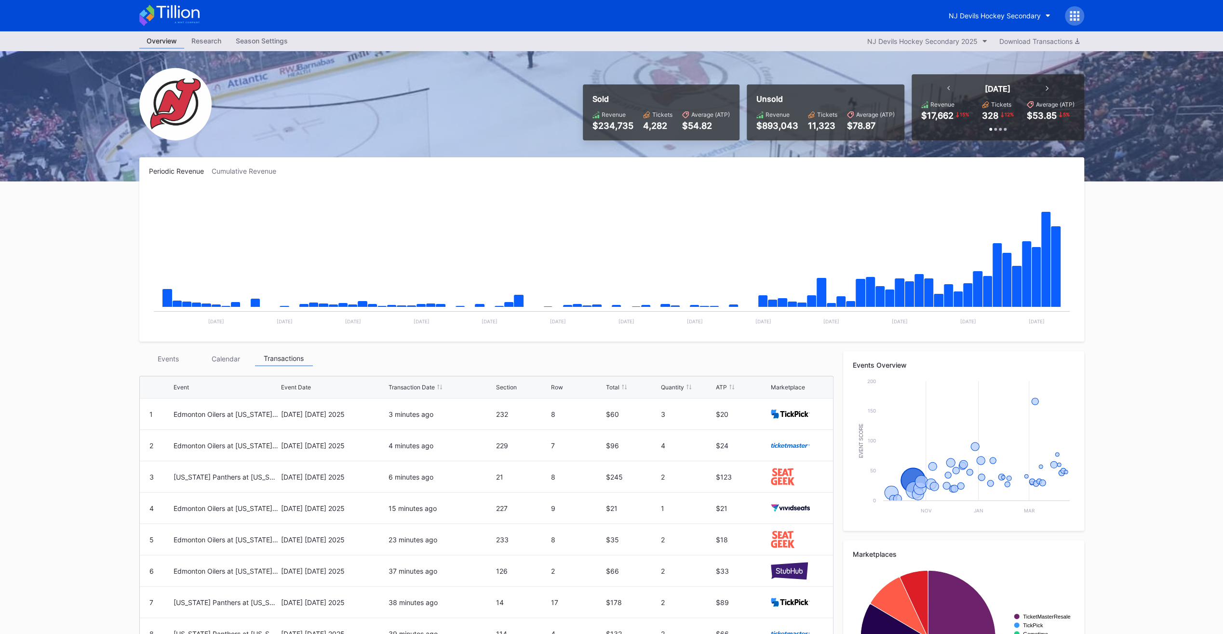
click at [171, 355] on div "Events" at bounding box center [168, 358] width 58 height 15
